Goal: Navigation & Orientation: Go to known website

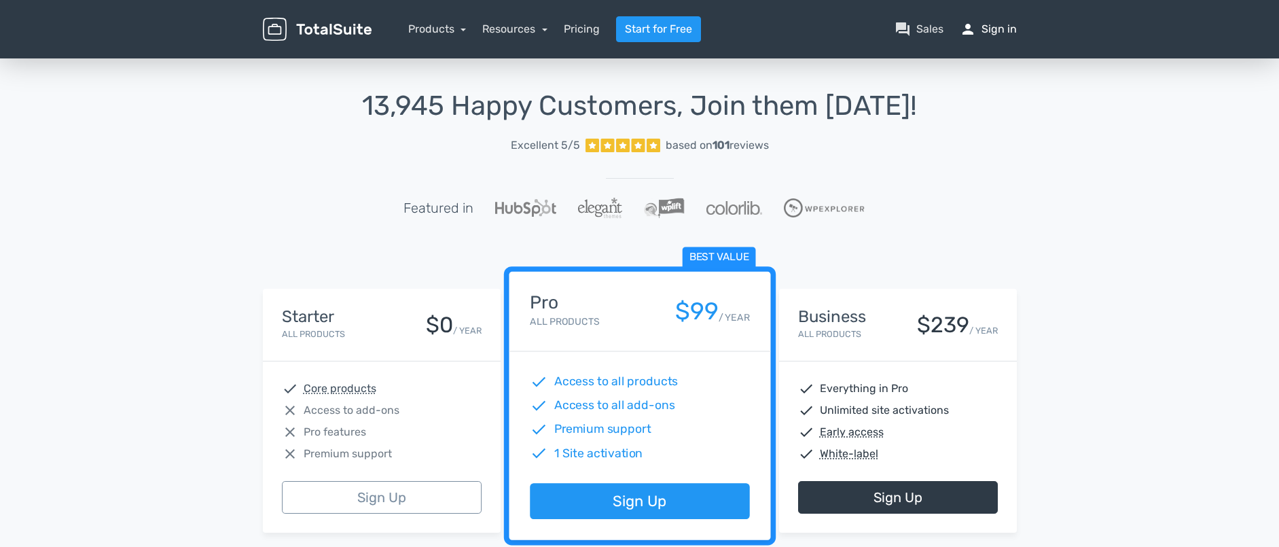
click at [983, 31] on link "person Sign in" at bounding box center [987, 29] width 57 height 16
